Goal: Task Accomplishment & Management: Use online tool/utility

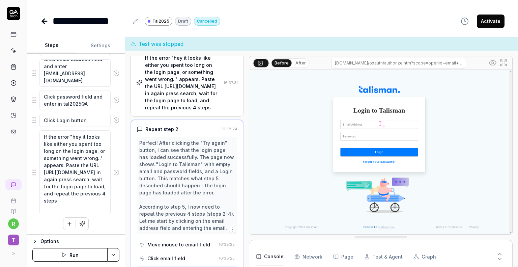
scroll to position [21, 0]
click at [71, 254] on button "Run" at bounding box center [69, 254] width 75 height 13
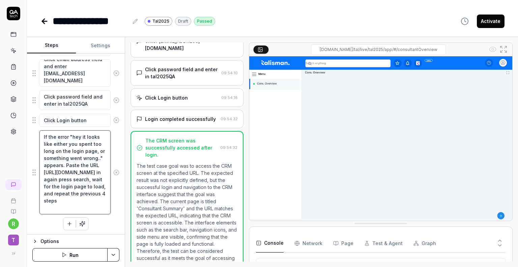
type textarea "*"
drag, startPoint x: 43, startPoint y: 179, endPoint x: 99, endPoint y: 221, distance: 69.9
click at [99, 221] on div "Open a new incognito window in the browser Click email address field and enter …" at bounding box center [75, 133] width 87 height 194
click at [71, 191] on textarea "If the error "hey it looks like either you spent too long on the login page, or…" at bounding box center [74, 172] width 71 height 84
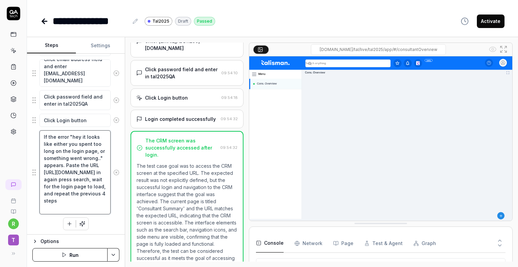
drag, startPoint x: 59, startPoint y: 185, endPoint x: 43, endPoint y: 158, distance: 31.5
click at [43, 158] on textarea "If the error "hey it looks like either you spent too long on the login page, or…" at bounding box center [74, 172] width 71 height 84
type textarea "If the error "hey it looks like either you spent too long on the login page, or…"
type textarea "*"
type textarea "If the error "hey it looks like either you spent too long on the login page, or…"
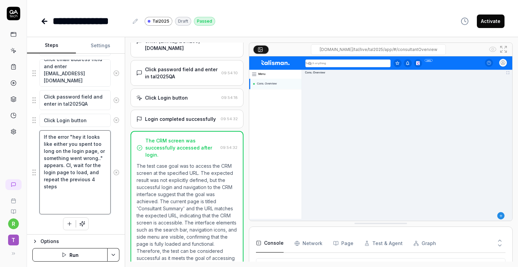
type textarea "*"
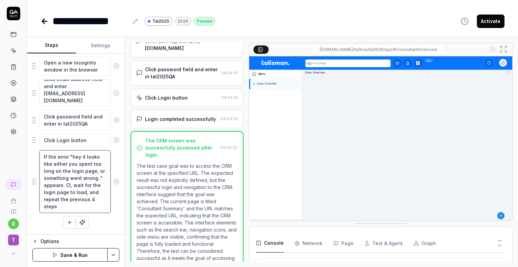
type textarea "If the error "hey it looks like either you spent too long on the login page, or…"
type textarea "*"
type textarea "If the error "hey it looks like either you spent too long on the login page, or…"
type textarea "*"
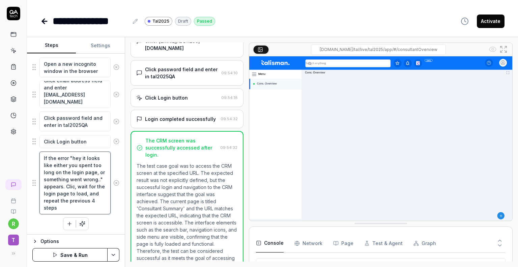
type textarea "If the error "hey it looks like either you spent too long on the login page, or…"
type textarea "*"
type textarea "If the error "hey it looks like either you spent too long on the login page, or…"
type textarea "*"
type textarea "If the error "hey it looks like either you spent too long on the login page, or…"
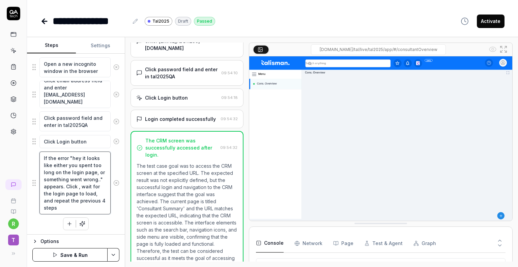
type textarea "*"
type textarea "If the error "hey it looks like either you spent too long on the login page, or…"
type textarea "*"
type textarea "If the error "hey it looks like either you spent too long on the login page, or…"
type textarea "*"
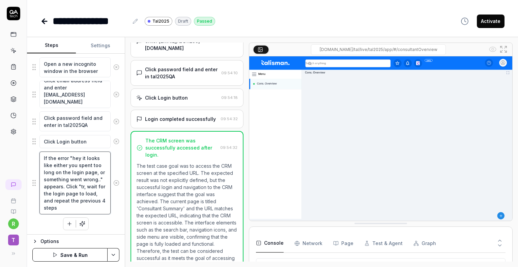
type textarea "If the error "hey it looks like either you spent too long on the login page, or…"
type textarea "*"
type textarea "If the error "hey it looks like either you spent too long on the login page, or…"
type textarea "*"
type textarea "If the error "hey it looks like either you spent too long on the login page, or…"
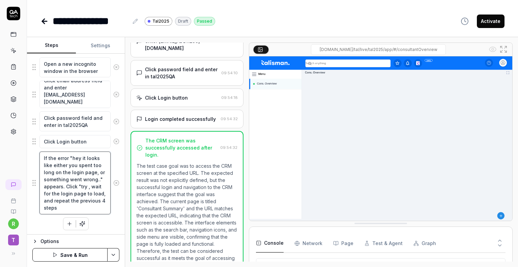
type textarea "*"
type textarea "If the error "hey it looks like either you spent too long on the login page, or…"
type textarea "*"
type textarea "If the error "hey it looks like either you spent too long on the login page, or…"
type textarea "*"
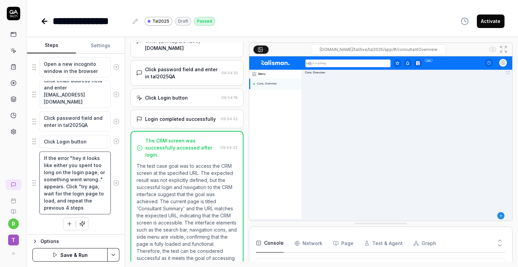
type textarea "If the error "hey it looks like either you spent too long on the login page, or…"
type textarea "*"
type textarea "If the error "hey it looks like either you spent too long on the login page, or…"
type textarea "*"
type textarea "If the error "hey it looks like either you spent too long on the login page, or…"
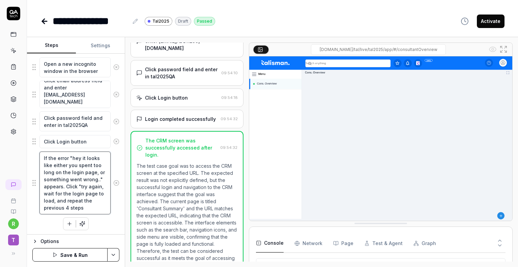
type textarea "*"
click at [96, 208] on textarea "If the error "hey it looks like either you spent too long on the login page, or…" at bounding box center [74, 182] width 71 height 63
type textarea "If the error "hey it looks like either you spent too long on the login page, or…"
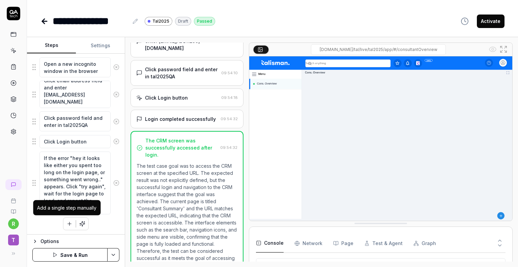
click at [68, 221] on icon "button" at bounding box center [69, 224] width 6 height 6
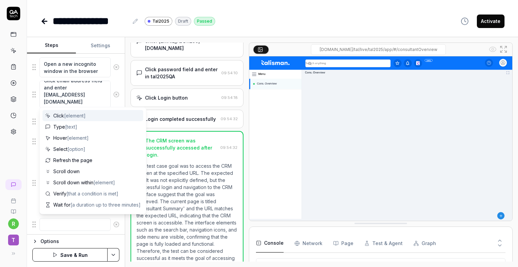
scroll to position [0, 0]
type textarea "*"
type textarea "I"
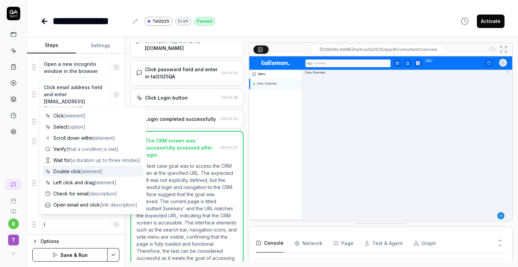
type textarea "*"
type textarea "If"
type textarea "*"
type textarea "If"
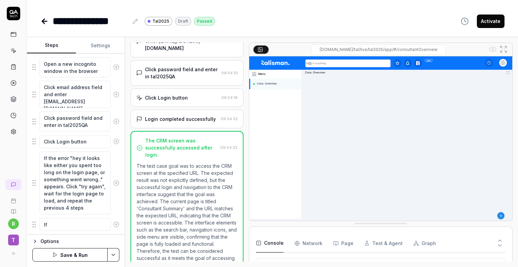
type textarea "*"
type textarea "If t"
type textarea "*"
type textarea "If th"
type textarea "*"
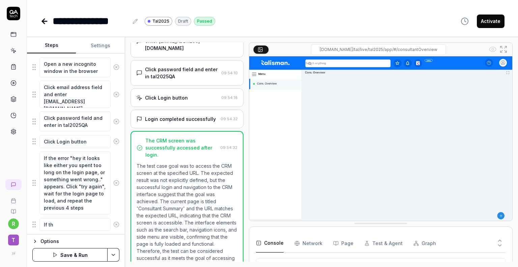
type textarea "If the"
type textarea "*"
type textarea "If the"
type textarea "*"
type textarea "If the p"
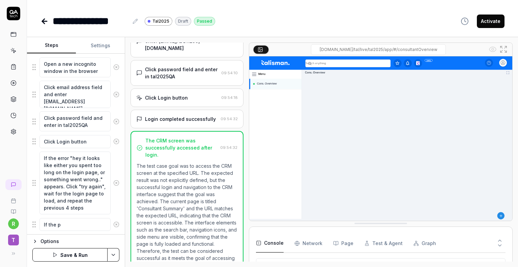
type textarea "*"
type textarea "If the pa"
type textarea "*"
type textarea "If the pag"
type textarea "*"
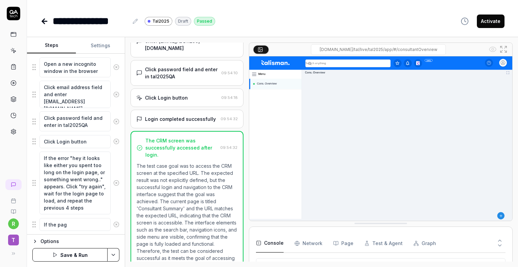
type textarea "If the page"
type textarea "*"
type textarea "If the pag"
type textarea "*"
type textarea "If the pa"
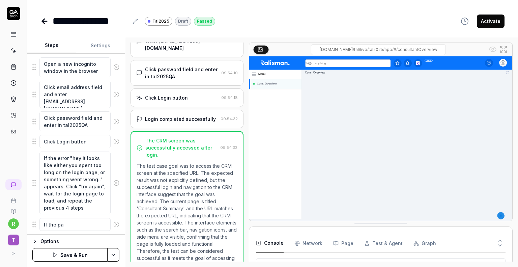
type textarea "*"
type textarea "If the p"
type textarea "*"
type textarea "If the"
type textarea "*"
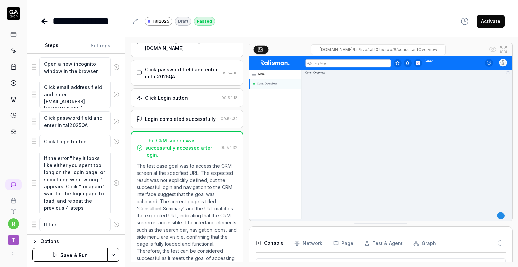
type textarea "If the l"
type textarea "*"
type textarea "If the lo"
type textarea "*"
type textarea "If the log"
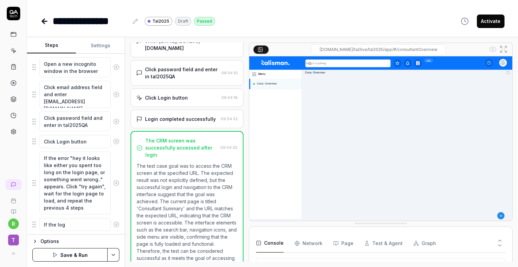
type textarea "*"
type textarea "If the logi"
type textarea "*"
type textarea "If the login"
type textarea "*"
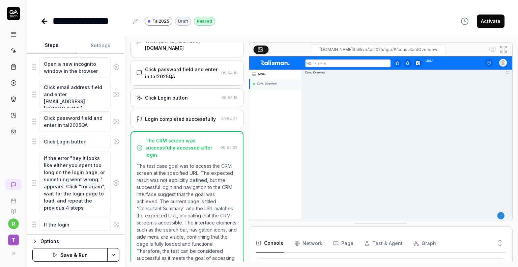
type textarea "If the login"
type textarea "*"
type textarea "If the login p"
type textarea "*"
type textarea "If the login pa"
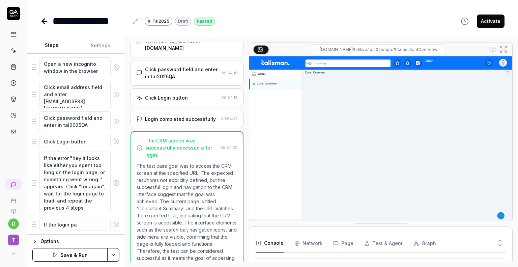
type textarea "*"
type textarea "If the login pag"
type textarea "*"
type textarea "If the login page"
type textarea "*"
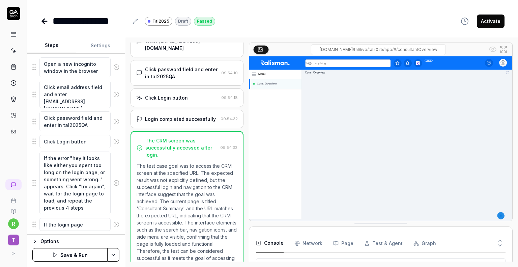
type textarea "If the login page"
type textarea "*"
type textarea "If the login page o"
type textarea "*"
type textarea "If the login page op"
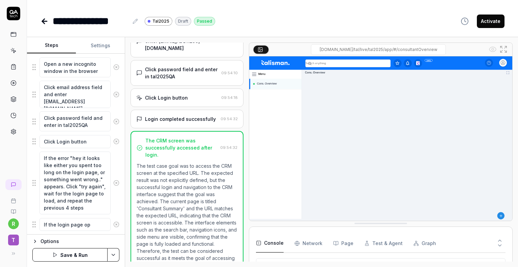
type textarea "*"
type textarea "If the login page ope"
type textarea "*"
type textarea "If the login page open"
type textarea "*"
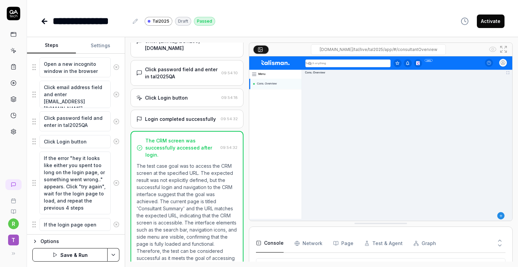
type textarea "If the login page opens"
type textarea "*"
type textarea "If the login page opens"
type textarea "*"
type textarea "If the login page opens u"
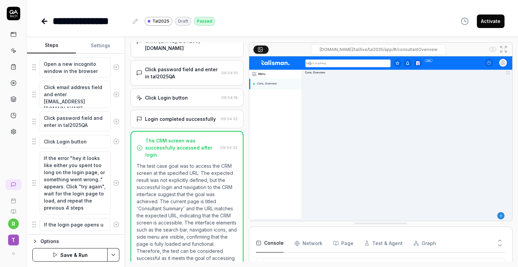
type textarea "*"
type textarea "If the login page opens up"
type textarea "*"
type textarea "If the login page opens up"
type textarea "*"
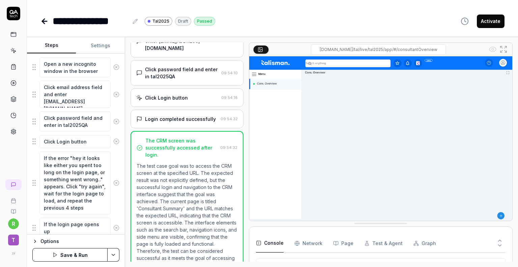
type textarea "If the login page opens up w"
type textarea "*"
type textarea "If the login page opens up wi"
type textarea "*"
type textarea "If the login page opens up wit"
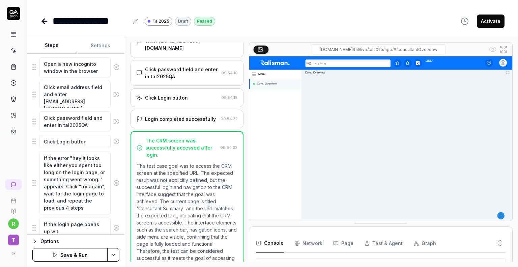
type textarea "*"
type textarea "If the login page opens up with"
type textarea "*"
type textarea "If the login page opens up with"
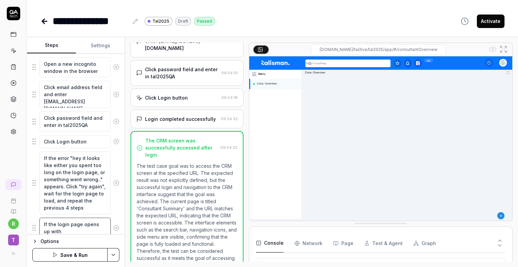
type textarea "*"
type textarea "If the login page opens up with a"
type textarea "*"
type textarea "If the login page opens up with a"
type textarea "*"
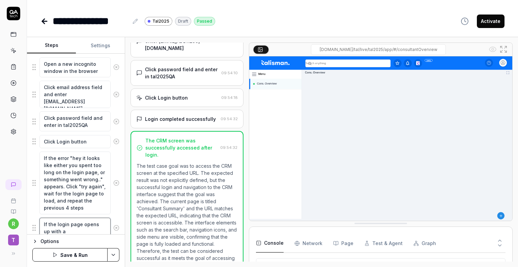
type textarea "If the login page opens up with a p"
type textarea "*"
type textarea "If the login page opens up with a pa"
type textarea "*"
type textarea "If the login page opens up with a pag"
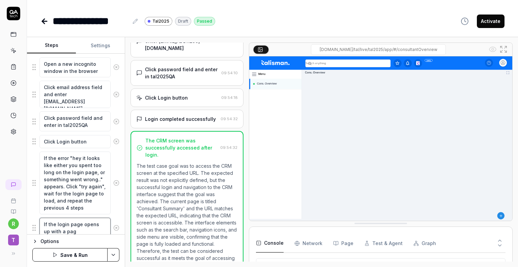
type textarea "*"
type textarea "If the login page opens up with a page"
type textarea "*"
type textarea "If the login page opens up with a page"
type textarea "*"
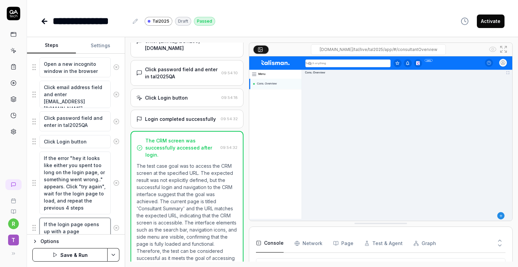
type textarea "If the login page opens up with a page t"
type textarea "*"
type textarea "If the login page opens up with a page th"
type textarea "*"
type textarea "If the login page opens up with a page tha"
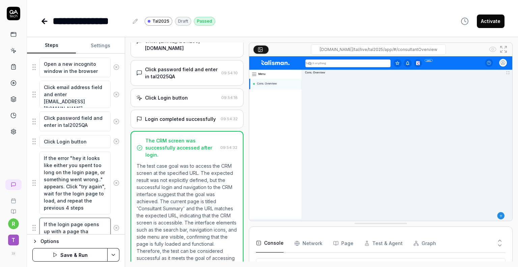
type textarea "*"
type textarea "If the login page opens up with a page that"
type textarea "*"
type textarea "If the login page opens up with a page that"
type textarea "*"
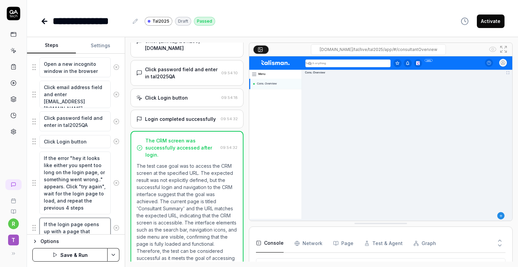
type textarea "If the login page opens up with a page that s"
type textarea "*"
type textarea "If the login page opens up with a page that sa"
type textarea "*"
type textarea "If the login page opens up with a page that say"
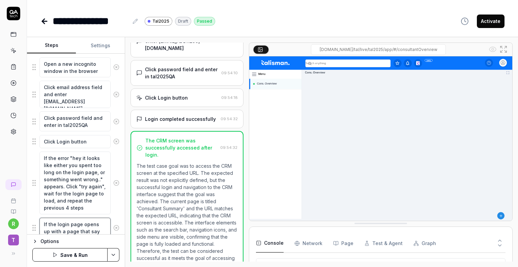
type textarea "*"
type textarea "If the login page opens up with a page that says"
type textarea "*"
type textarea "If the login page opens up with a page that says"
type textarea "*"
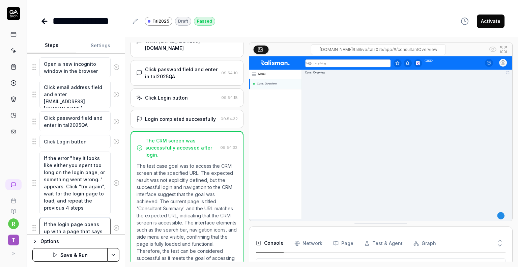
type textarea "If the login page opens up with a page that says ""
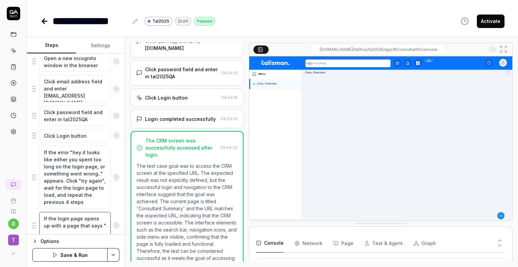
type textarea "*"
type textarea "If the login page opens up with a page that says "h"
type textarea "*"
type textarea "If the login page opens up with a page that says "hi"
type textarea "*"
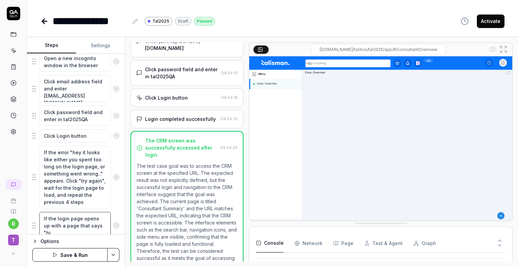
type textarea "If the login page opens up with a page that says "h"
type textarea "*"
type textarea "If the login page opens up with a page that says ""
type textarea "*"
type textarea "If the login page opens up with a page that says "H"
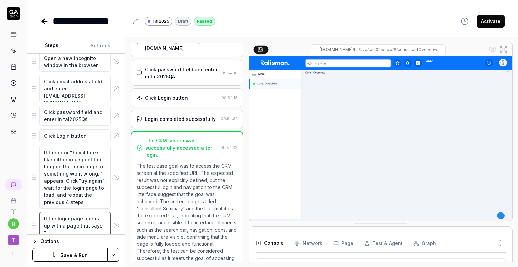
type textarea "*"
type textarea "If the login page opens up with a page that says "Hi"
type textarea "*"
type textarea "If the login page opens up with a page that says "Hi"
type textarea "*"
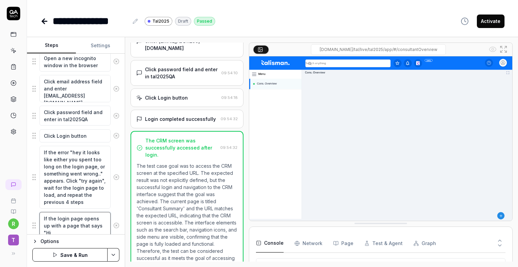
type textarea "If the login page opens up with a page that says "Hi R"
type textarea "*"
type textarea "If the login page opens up with a page that says "Hi Ro"
type textarea "*"
type textarea "If the login page opens up with a page that says "Hi [PERSON_NAME]"
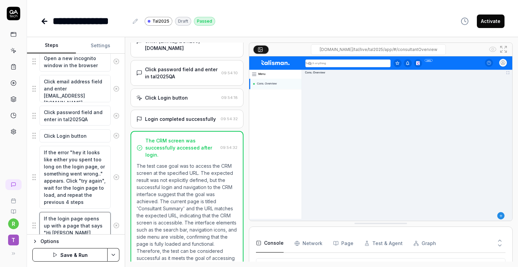
type textarea "*"
type textarea "If the login page opens up with a page that says "Hi [PERSON_NAME]"
type textarea "*"
type textarea "If the login page opens up with a page that says "Hi [PERSON_NAME]"
type textarea "*"
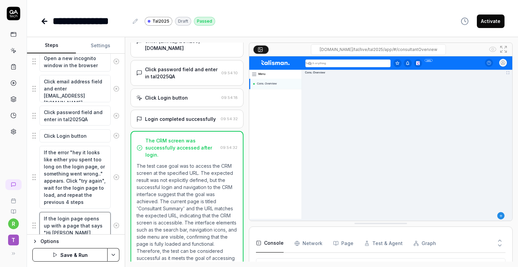
type textarea "If the login page opens up with a page that says "Hi [PERSON_NAME]""
type textarea "*"
type textarea "If the login page opens up with a page that says "Hi [PERSON_NAME]""
type textarea "*"
type textarea "If the login page opens up with a page that says "Hi [PERSON_NAME]""
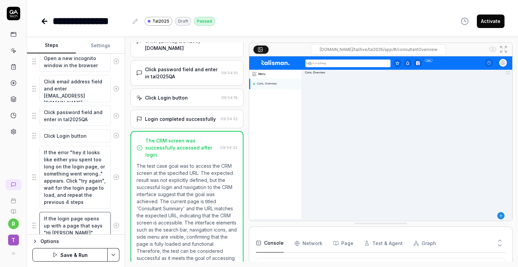
type textarea "*"
type textarea "If the login page opens up with a page that says "Hi [PERSON_NAME]","
type textarea "*"
type textarea "If the login page opens up with a page that says "Hi [PERSON_NAME]","
type textarea "*"
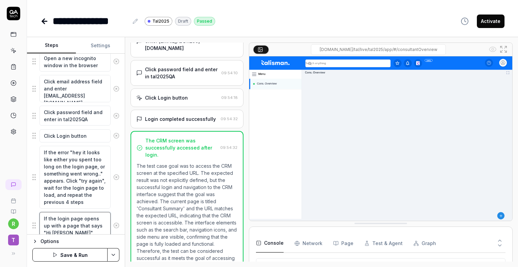
type textarea "If the login page opens up with a page that says "Hi [PERSON_NAME]", p"
type textarea "*"
type textarea "If the login page opens up with a page that says "Hi [PERSON_NAME]", pr"
type textarea "*"
type textarea "If the login page opens up with a page that says "Hi [PERSON_NAME]", pre"
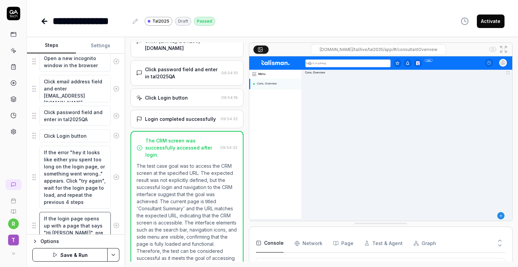
type textarea "*"
type textarea "If the login page opens up with a page that says "Hi [PERSON_NAME]", pres"
type textarea "*"
type textarea "If the login page opens up with a page that says "Hi [PERSON_NAME]", press"
type textarea "*"
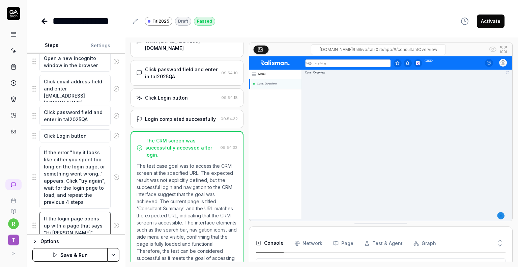
type textarea "If the login page opens up with a page that says "Hi [PERSON_NAME]", press"
type textarea "*"
type textarea "If the login page opens up with a page that says "Hi [PERSON_NAME]", press t"
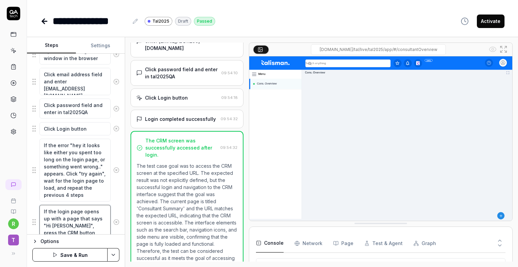
click at [44, 232] on textarea "If the login page opens up with a page that says "Hi [PERSON_NAME]", press the …" at bounding box center [74, 222] width 71 height 34
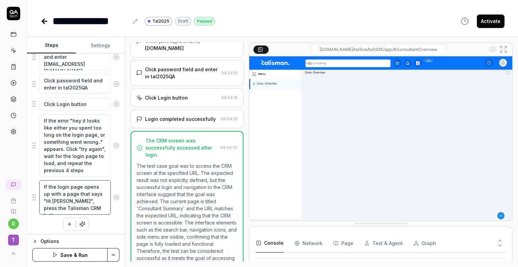
click at [98, 209] on textarea "If the login page opens up with a page that says "Hi [PERSON_NAME]", press the …" at bounding box center [74, 197] width 71 height 34
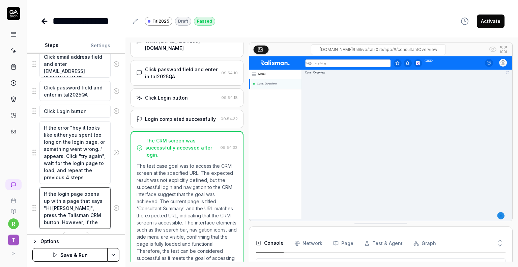
scroll to position [132, 0]
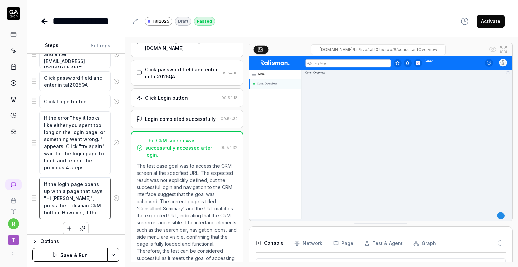
drag, startPoint x: 55, startPoint y: 183, endPoint x: 49, endPoint y: 184, distance: 6.3
click at [49, 184] on textarea "If the login page opens up with a page that says "Hi [PERSON_NAME]", press the …" at bounding box center [74, 197] width 71 height 41
click at [93, 184] on textarea "If after the login page opens up with a page that says "Hi [PERSON_NAME]", pres…" at bounding box center [74, 197] width 71 height 41
drag, startPoint x: 94, startPoint y: 190, endPoint x: 60, endPoint y: 191, distance: 34.4
click at [60, 191] on textarea "If after you have logged in, the opens up with a page that says "Hi [PERSON_NAM…" at bounding box center [74, 201] width 71 height 49
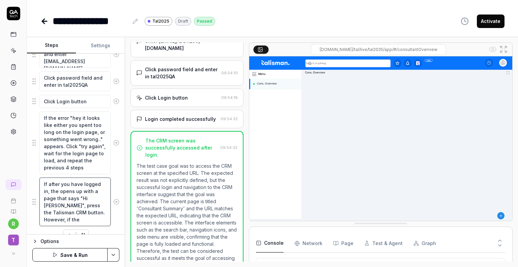
click at [60, 191] on textarea "If after you have logged in, the opens up with a page that says "Hi [PERSON_NAM…" at bounding box center [74, 201] width 71 height 49
click at [70, 197] on textarea "If after you have logged in, the pageopens up with a page that says "Hi [PERSON…" at bounding box center [74, 201] width 71 height 49
click at [69, 191] on textarea "If after you have logged in, the pageopens up with a page that says "Hi [PERSON…" at bounding box center [74, 201] width 71 height 49
drag, startPoint x: 77, startPoint y: 197, endPoint x: 40, endPoint y: 198, distance: 37.1
click at [40, 198] on textarea "If after you have logged in, the page re-loads on opens up with a page that say…" at bounding box center [74, 201] width 71 height 49
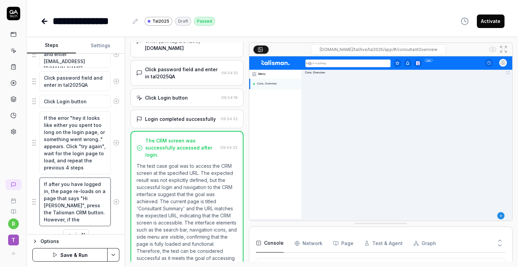
scroll to position [134, 0]
click at [60, 203] on textarea "If after you have logged in, the page re-loads on a page that says "Hi [PERSON_…" at bounding box center [74, 200] width 71 height 49
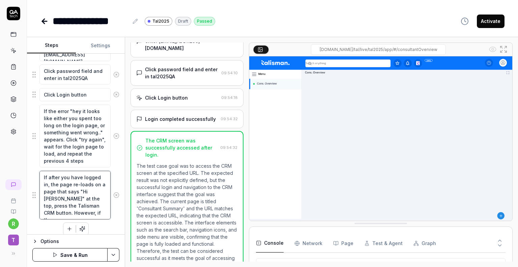
scroll to position [144, 0]
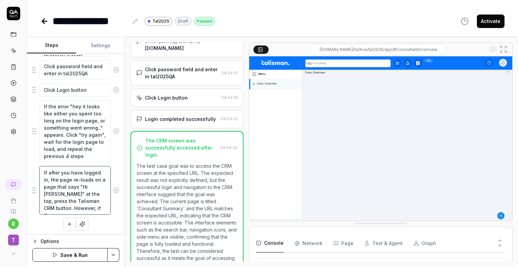
click at [98, 207] on textarea "If after you have logged in, the page re-loads on a page that says "Hi [PERSON_…" at bounding box center [74, 190] width 71 height 49
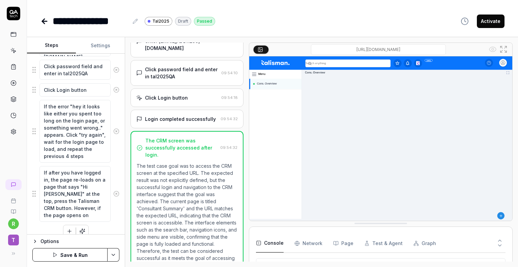
scroll to position [0, 9]
drag, startPoint x: 318, startPoint y: 50, endPoint x: 489, endPoint y: 17, distance: 174.7
click at [489, 17] on div "**********" at bounding box center [272, 133] width 491 height 267
click at [91, 215] on textarea "If after you have logged in, the page re-loads on a page that says "Hi [PERSON_…" at bounding box center [74, 194] width 71 height 56
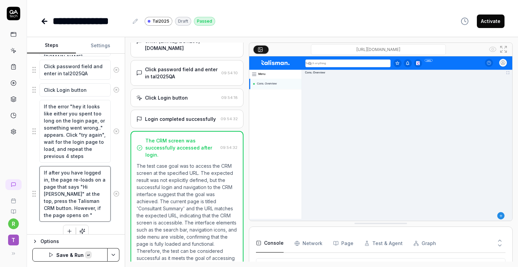
paste textarea "tps://[DOMAIN_NAME]/tal/live/tal2025/app/#/consultantOverview"
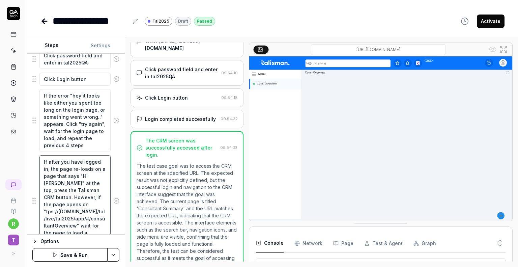
scroll to position [162, 0]
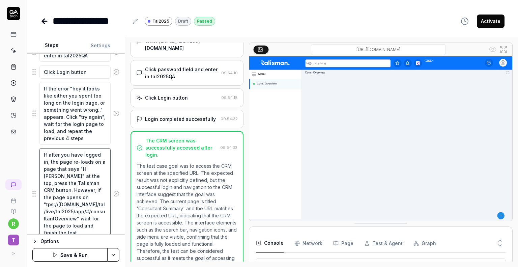
click at [97, 210] on textarea "If after you have logged in, the page re-loads on a page that says "Hi [PERSON_…" at bounding box center [74, 193] width 71 height 91
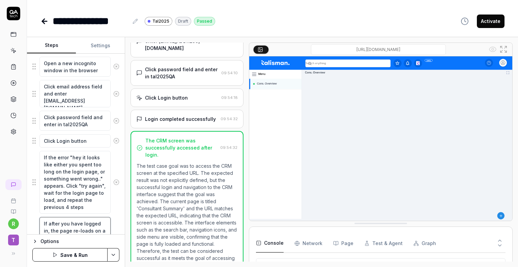
scroll to position [186, 0]
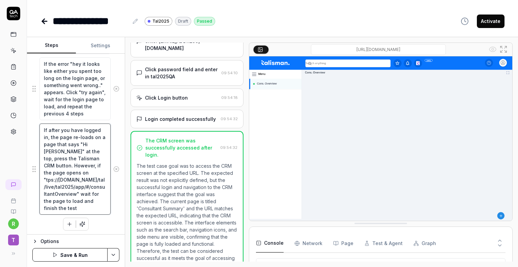
drag, startPoint x: 70, startPoint y: 136, endPoint x: 84, endPoint y: 152, distance: 21.1
click at [84, 152] on textarea "If after you have logged in, the page re-loads on a page that says "Hi [PERSON_…" at bounding box center [74, 168] width 71 height 91
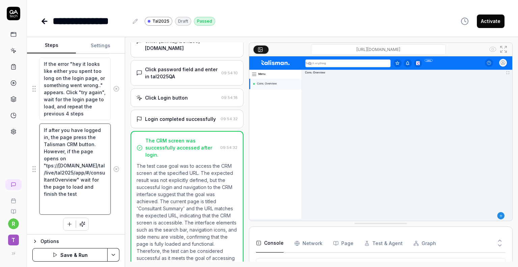
scroll to position [172, 0]
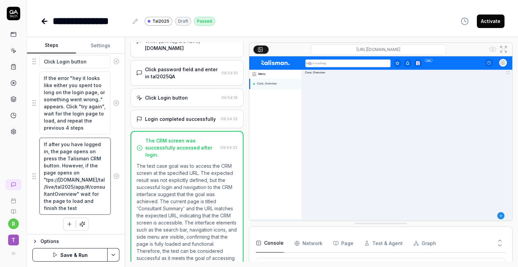
paste textarea "[URL][DOMAIN_NAME]"
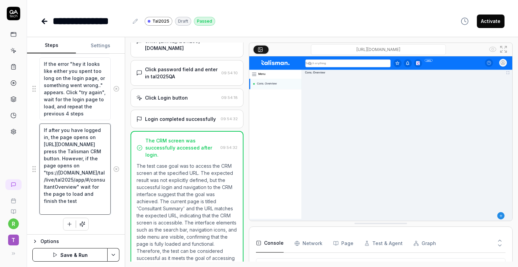
scroll to position [21, 0]
click at [93, 151] on textarea "If after you have logged in, the page opens on [URL][DOMAIN_NAME] press the Tal…" at bounding box center [74, 168] width 71 height 91
click at [46, 186] on textarea "If after you have logged in, the page opens on [URL][DOMAIN_NAME] press the Tal…" at bounding box center [74, 175] width 71 height 105
click at [44, 135] on textarea "If after you have logged in, the page opens on [URL][DOMAIN_NAME] press the Tal…" at bounding box center [74, 175] width 71 height 105
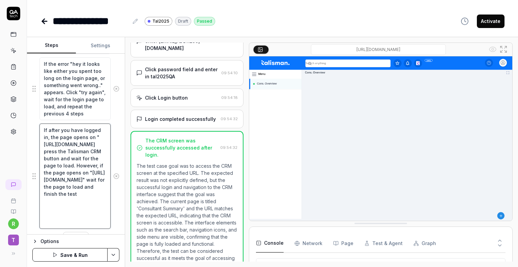
click at [61, 150] on textarea "If after you have logged in, the page opens on "[URL][DOMAIN_NAME] press the Ta…" at bounding box center [74, 175] width 71 height 105
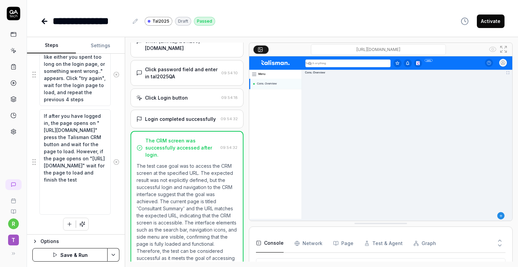
click at [67, 257] on button "Save & Run" at bounding box center [69, 254] width 75 height 13
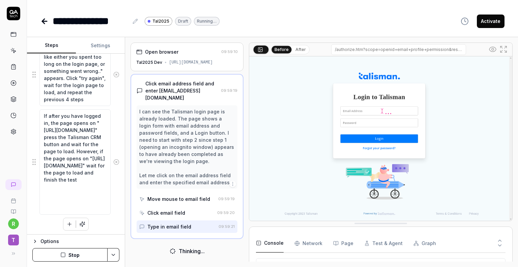
click at [127, 248] on div "Open browser 09:59:10 Tal2025 Dev [URL][DOMAIN_NAME] Click email address field …" at bounding box center [321, 152] width 393 height 230
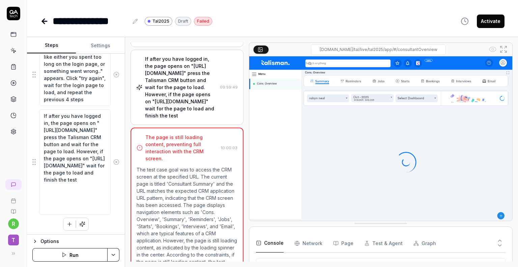
scroll to position [14, 0]
click at [61, 201] on textarea "If after you have logged in, the page opens on "[URL][DOMAIN_NAME]" press the T…" at bounding box center [74, 161] width 71 height 105
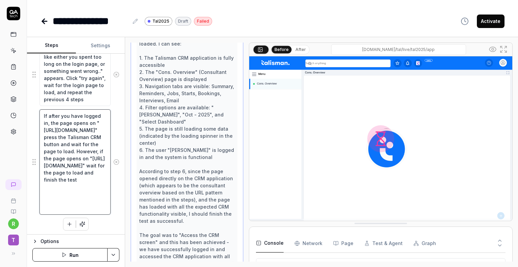
scroll to position [391, 0]
drag, startPoint x: 64, startPoint y: 206, endPoint x: 71, endPoint y: 201, distance: 9.0
click at [71, 201] on textarea "If after you have logged in, the page opens on "[URL][DOMAIN_NAME]" press the T…" at bounding box center [74, 161] width 71 height 105
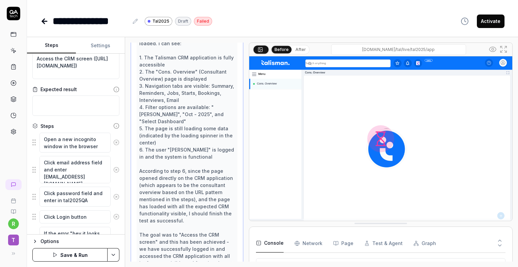
scroll to position [0, 0]
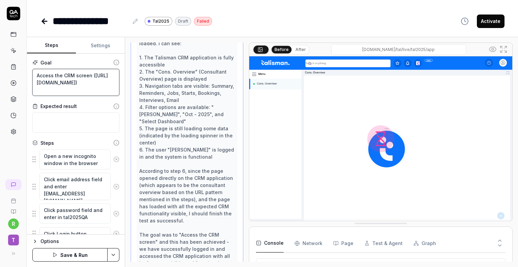
click at [78, 90] on textarea "Access the CRM screen ([URL][DOMAIN_NAME])" at bounding box center [75, 82] width 87 height 27
click at [89, 90] on textarea "Access the CRM screen ([URL][DOMAIN_NAME])" at bounding box center [75, 82] width 87 height 27
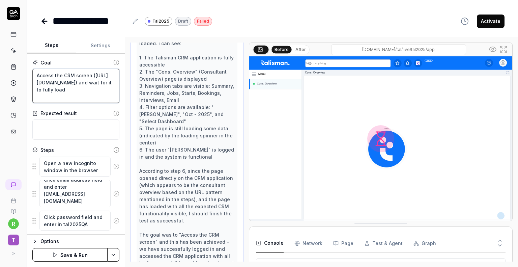
scroll to position [214, 0]
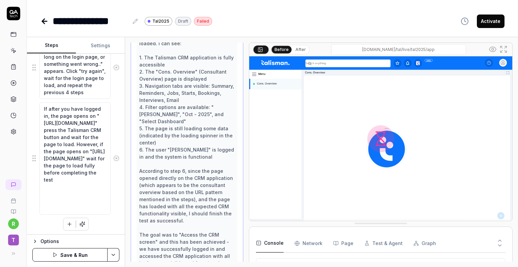
click at [70, 257] on button "Save & Run" at bounding box center [69, 254] width 75 height 13
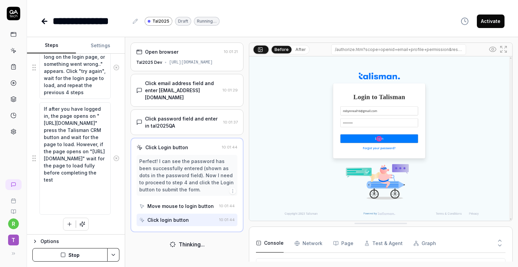
scroll to position [147, 0]
click at [74, 6] on div "**********" at bounding box center [272, 14] width 491 height 29
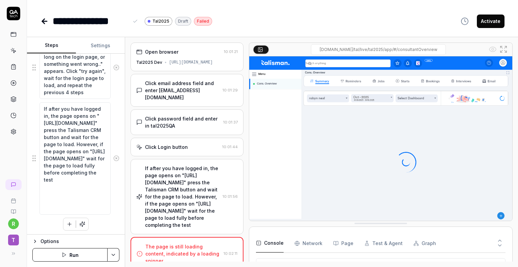
scroll to position [7, 0]
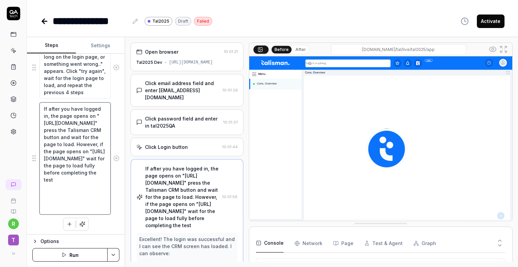
click at [71, 200] on textarea "If after you have logged in, the page opens on "[URL][DOMAIN_NAME]" press the T…" at bounding box center [74, 158] width 71 height 112
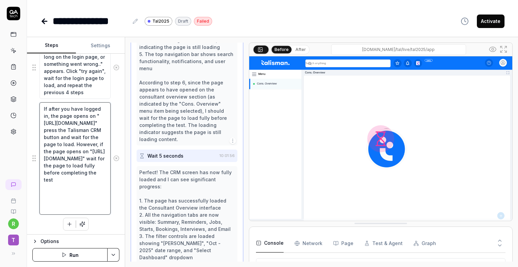
scroll to position [284, 0]
click at [59, 13] on div "**********" at bounding box center [272, 14] width 491 height 29
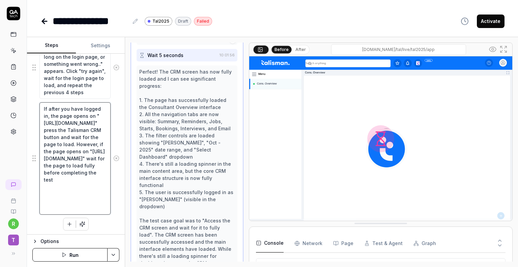
scroll to position [7, 0]
drag, startPoint x: 75, startPoint y: 197, endPoint x: 91, endPoint y: 211, distance: 22.0
click at [91, 211] on textarea "If after you have logged in, the page opens on "[URL][DOMAIN_NAME]" press the T…" at bounding box center [74, 158] width 71 height 112
click at [94, 209] on textarea "If after you have logged in, the page opens on "[URL][DOMAIN_NAME]" press the T…" at bounding box center [74, 158] width 71 height 112
click at [68, 192] on textarea "If after you have logged in, the page opens on "[URL][DOMAIN_NAME]" press the T…" at bounding box center [74, 158] width 71 height 112
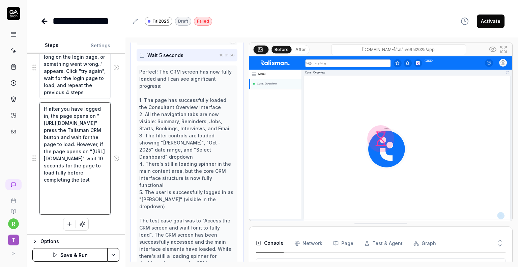
scroll to position [14, 0]
click at [49, 253] on button "Save & Run" at bounding box center [69, 254] width 75 height 13
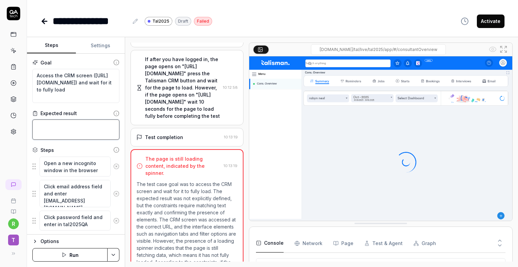
click at [66, 128] on textarea at bounding box center [75, 129] width 87 height 20
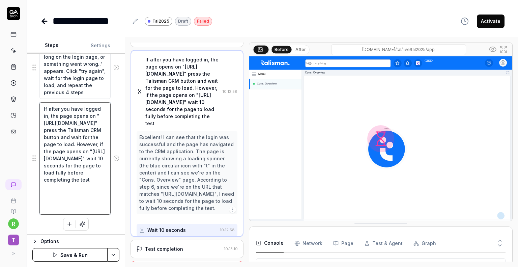
scroll to position [26, 0]
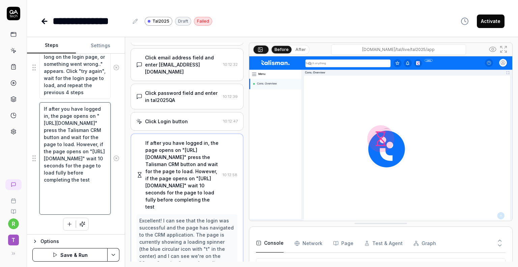
drag, startPoint x: 65, startPoint y: 208, endPoint x: 68, endPoint y: 186, distance: 22.6
click at [68, 186] on textarea "If after you have logged in, the page opens on "[URL][DOMAIN_NAME]" press the T…" at bounding box center [74, 158] width 71 height 112
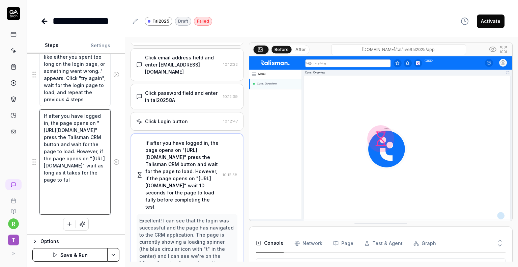
scroll to position [11, 0]
click at [74, 256] on button "Save & Run" at bounding box center [69, 254] width 75 height 13
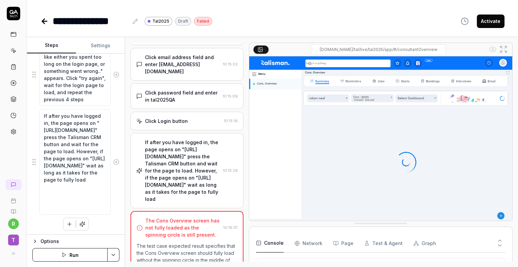
scroll to position [12, 0]
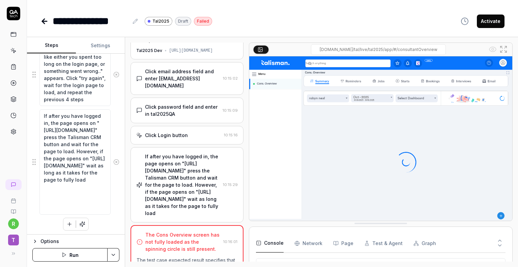
click at [87, 8] on div "**********" at bounding box center [272, 14] width 491 height 29
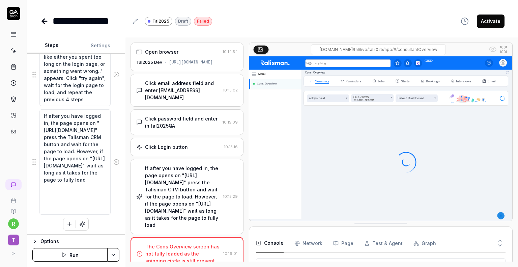
scroll to position [0, 0]
